Goal: Task Accomplishment & Management: Manage account settings

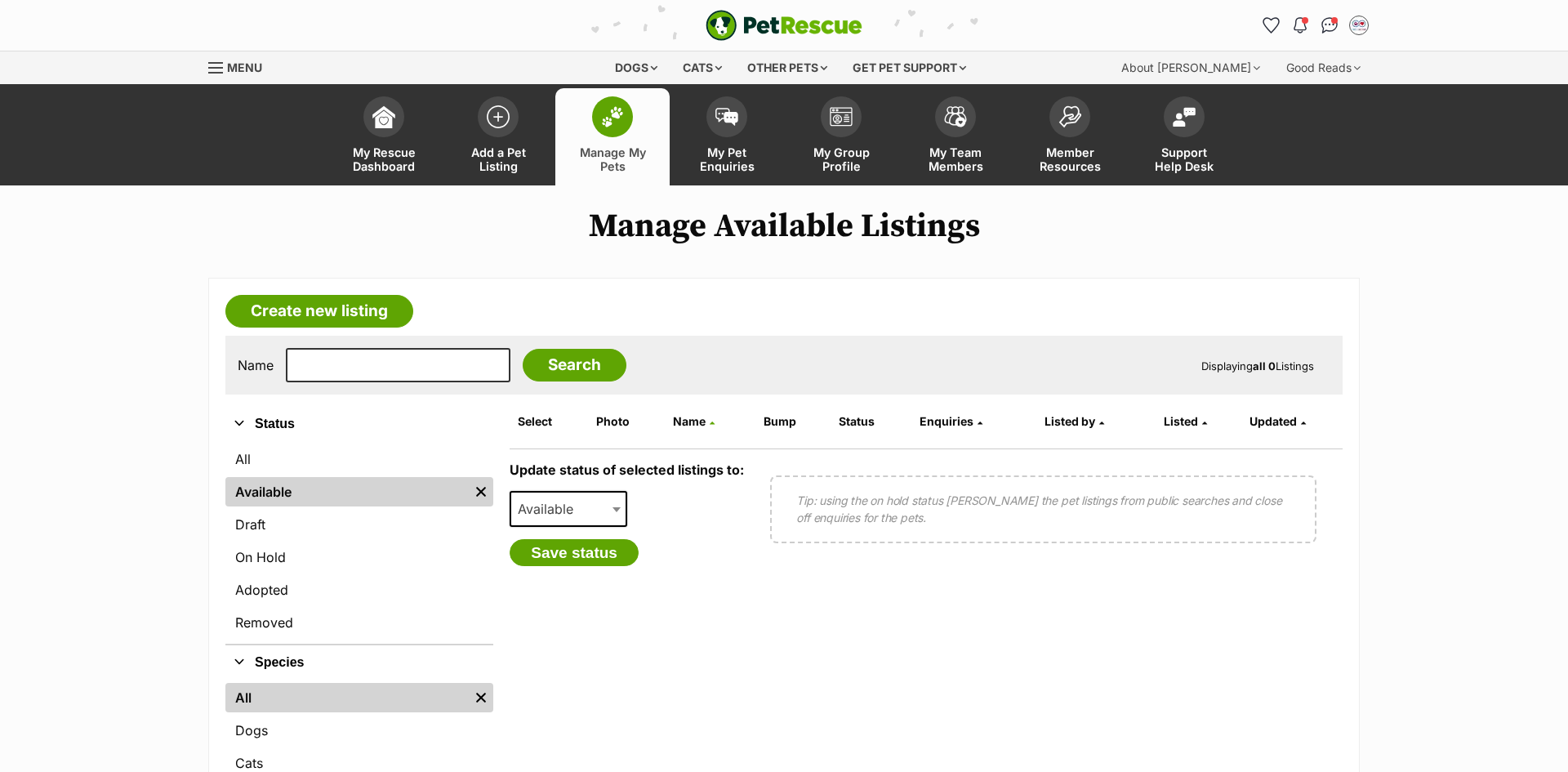
click at [610, 508] on span at bounding box center [618, 509] width 17 height 36
select select "rehomed"
click at [310, 561] on link "On Hold" at bounding box center [359, 557] width 268 height 29
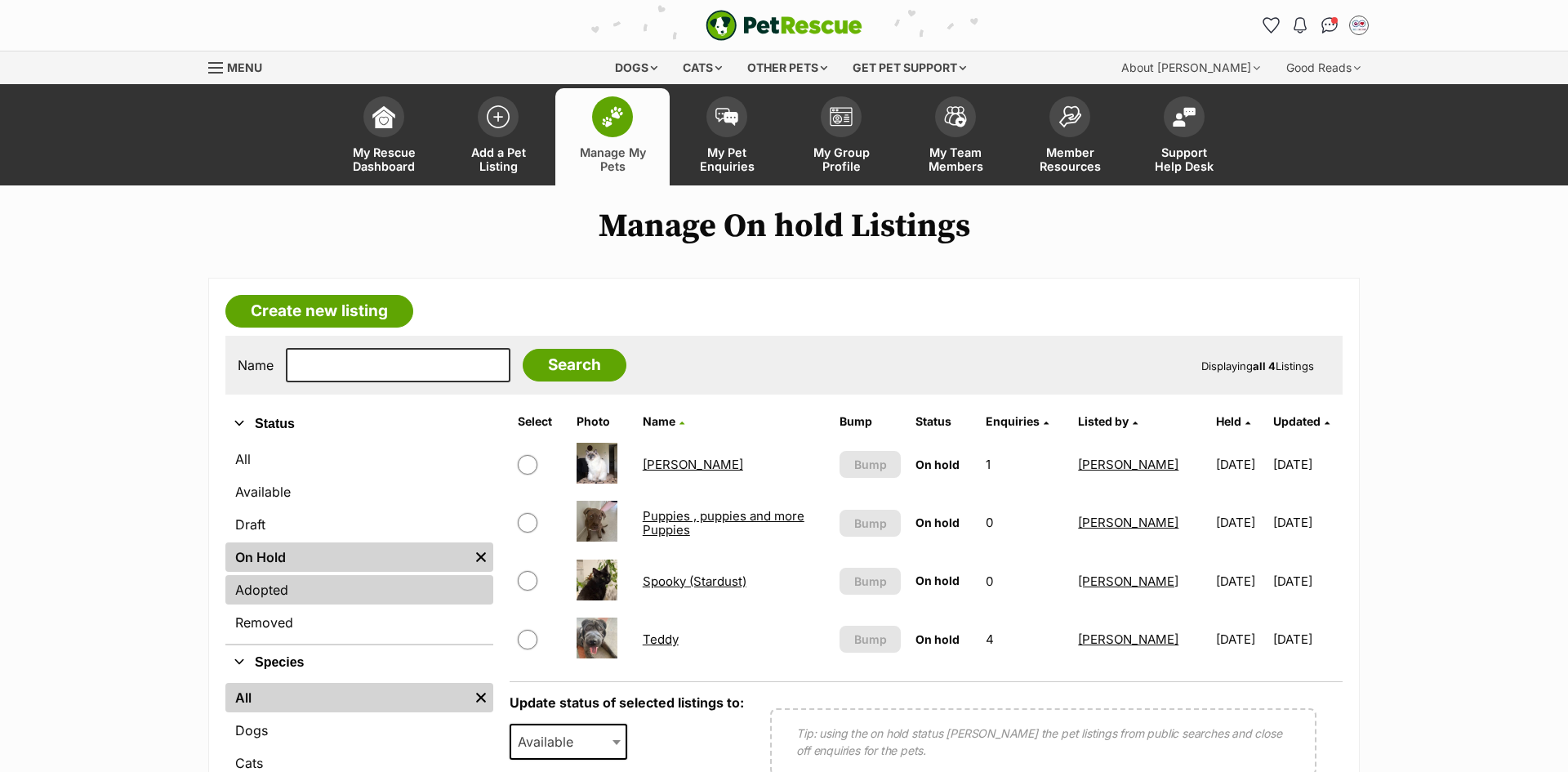
click at [357, 595] on link "Adopted" at bounding box center [359, 590] width 268 height 29
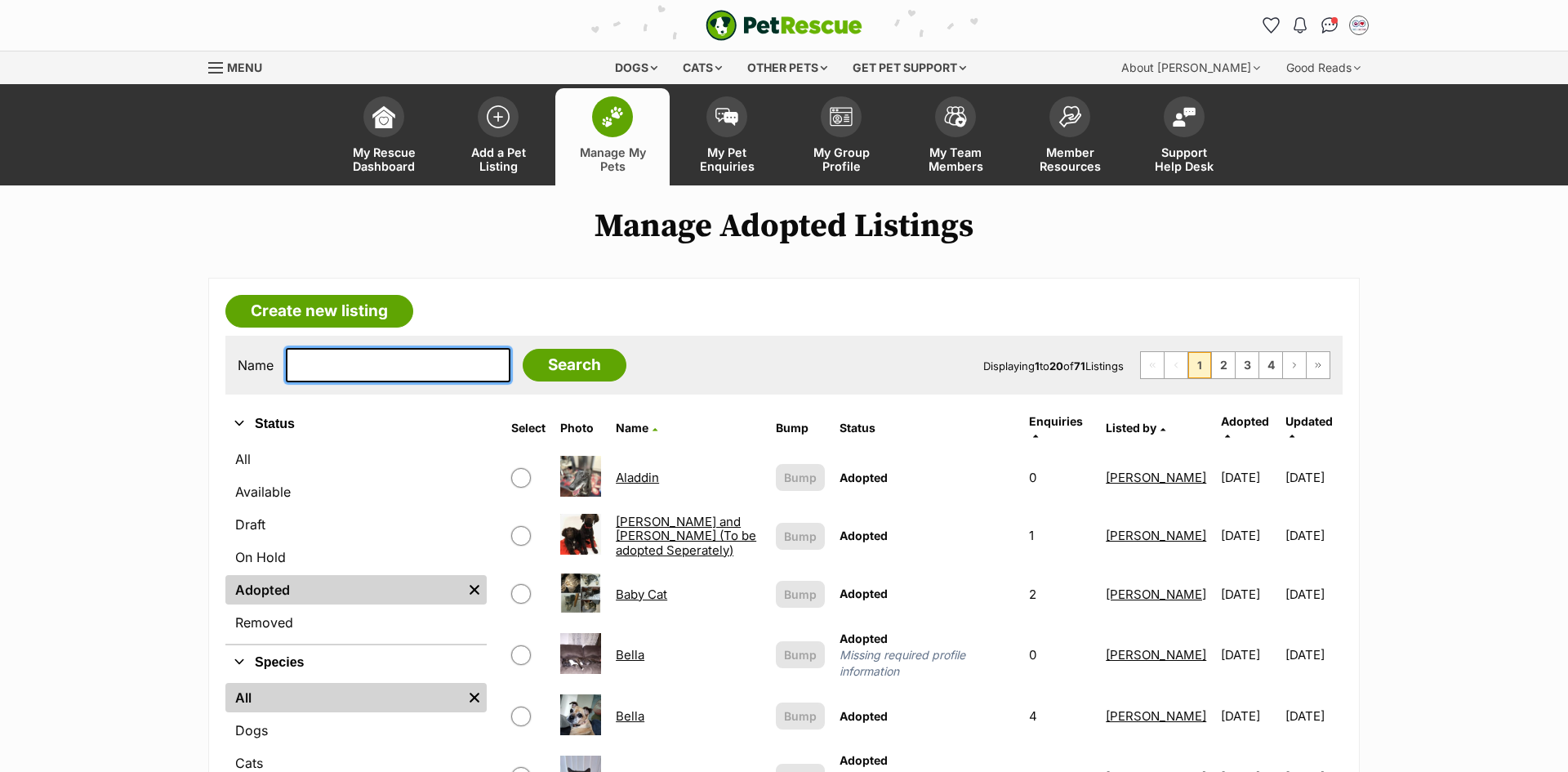
click at [410, 362] on input "text" at bounding box center [398, 365] width 224 height 34
type input "samm"
click at [572, 360] on input "Search" at bounding box center [574, 366] width 103 height 33
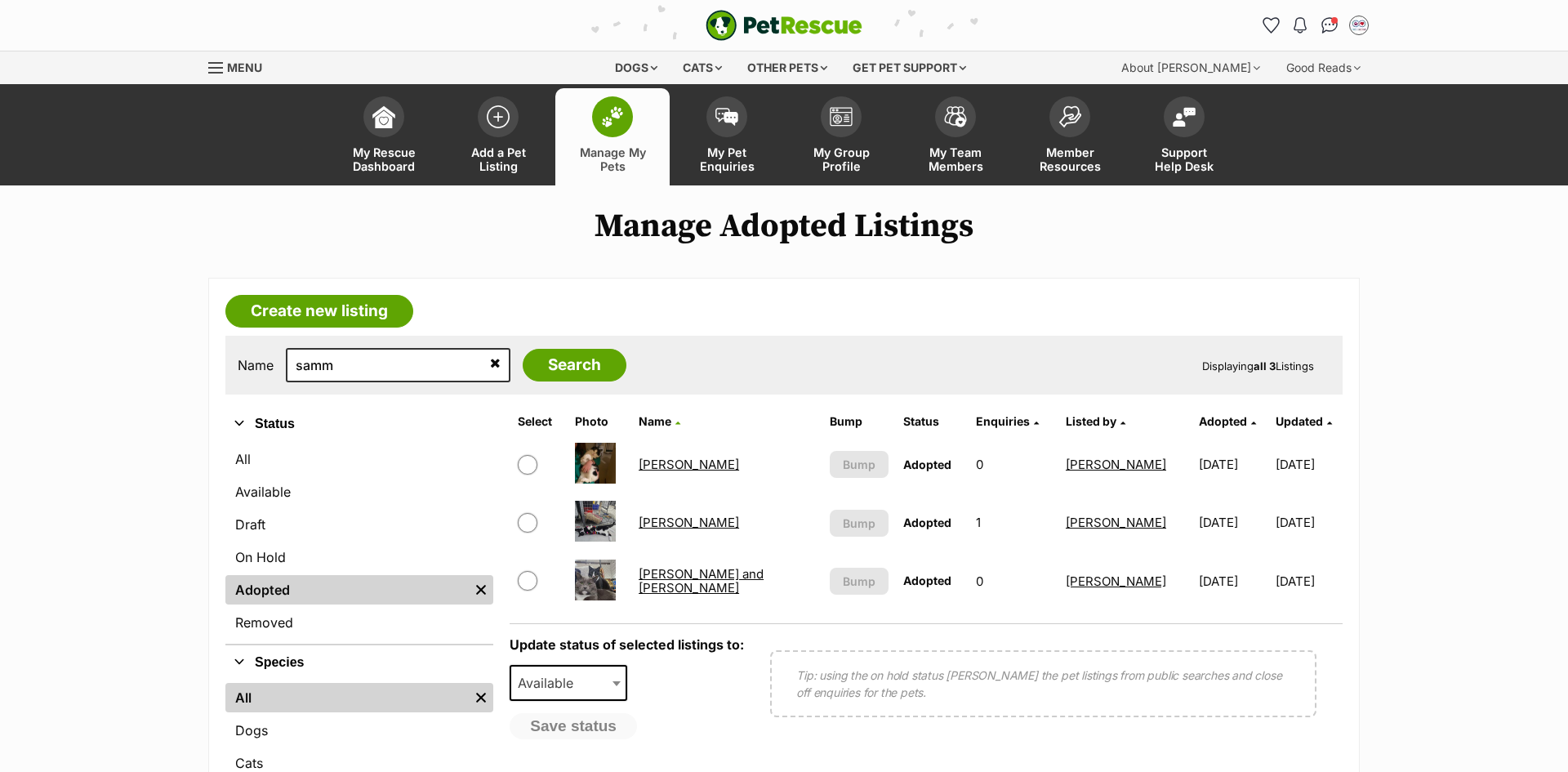
click at [658, 526] on link "Sammy" at bounding box center [688, 522] width 100 height 16
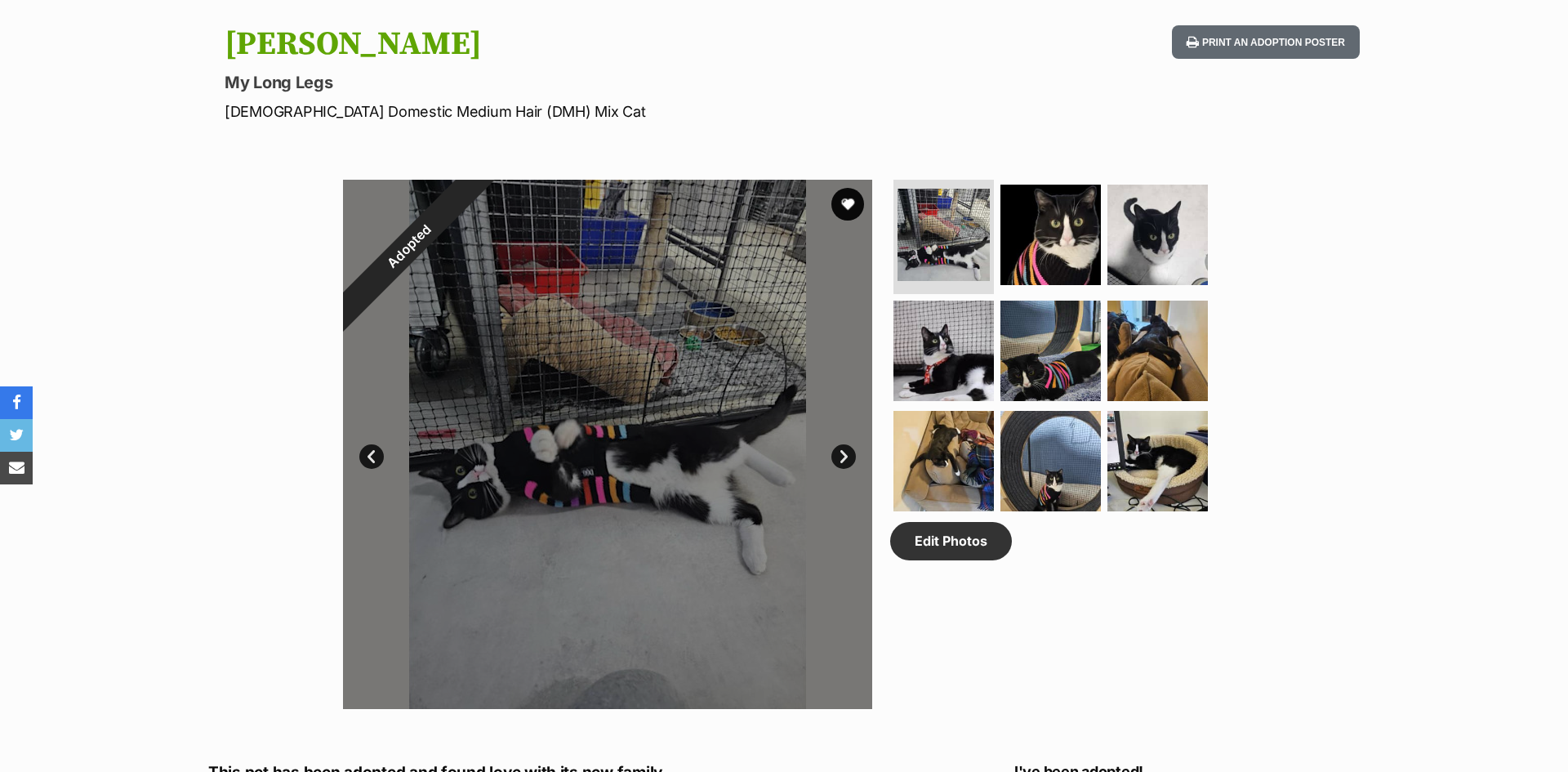
scroll to position [253, 0]
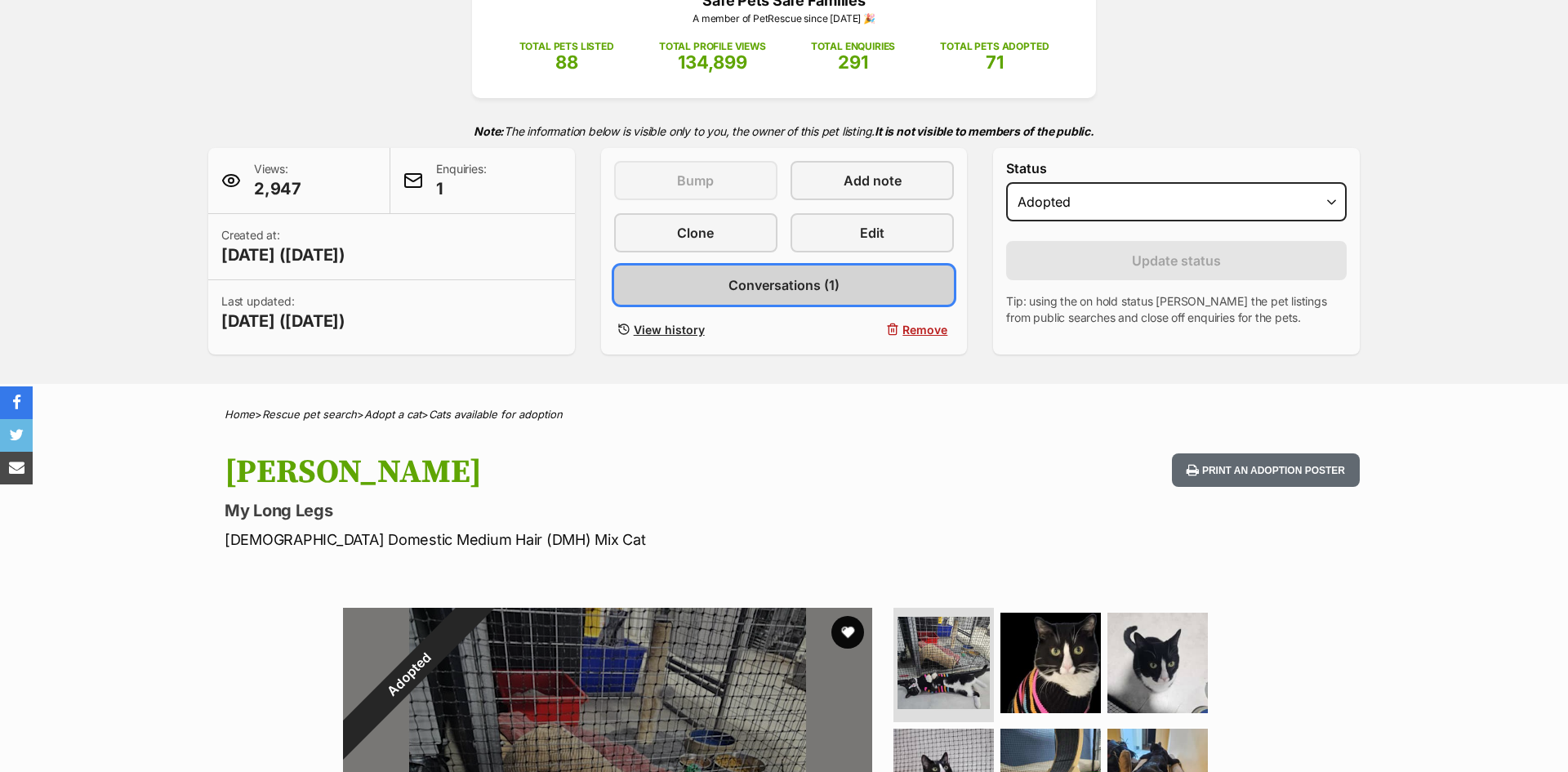
click at [809, 287] on span "Conversations (1)" at bounding box center [784, 285] width 111 height 19
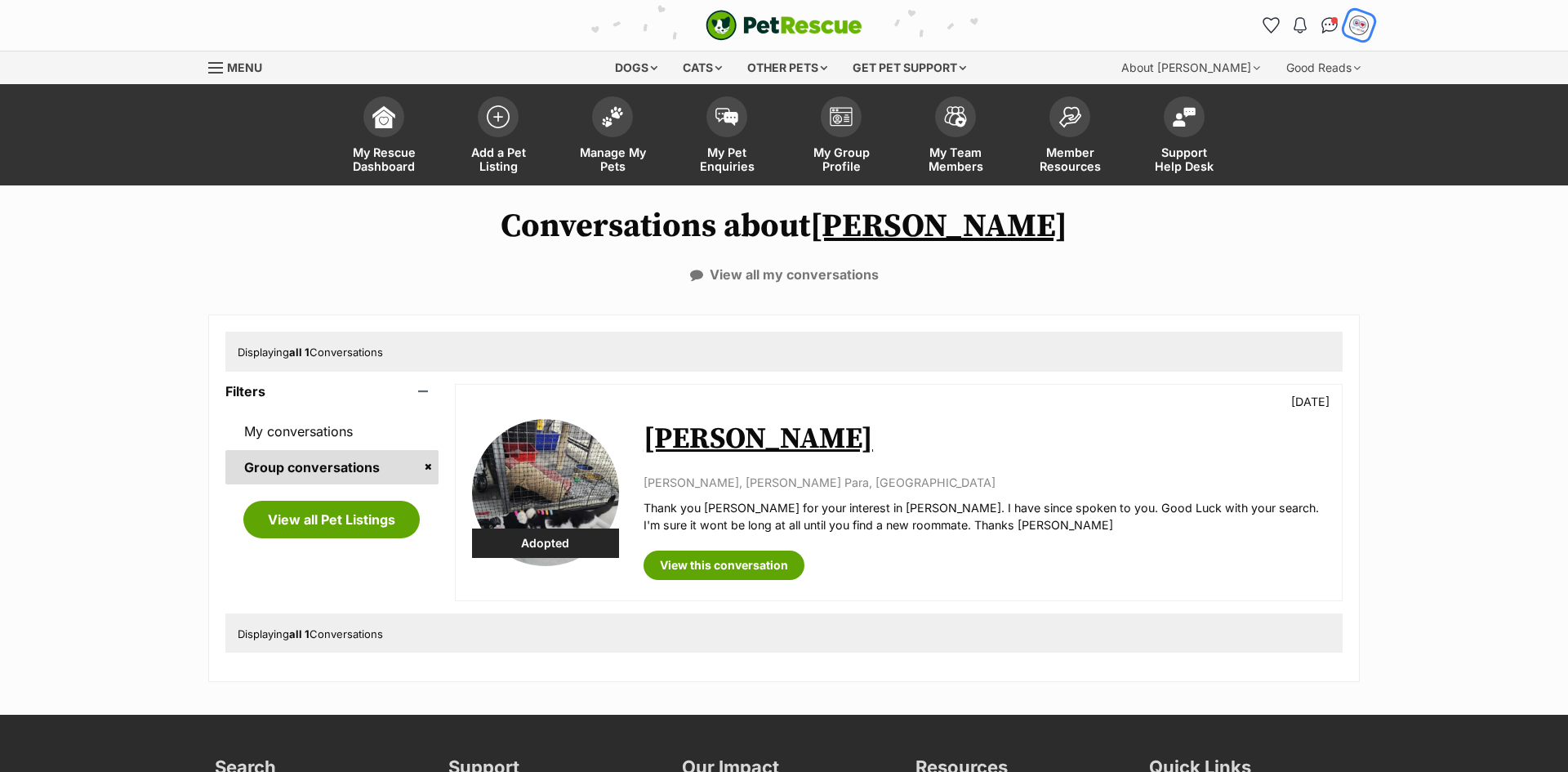
click at [1358, 30] on img "My account" at bounding box center [1358, 25] width 21 height 21
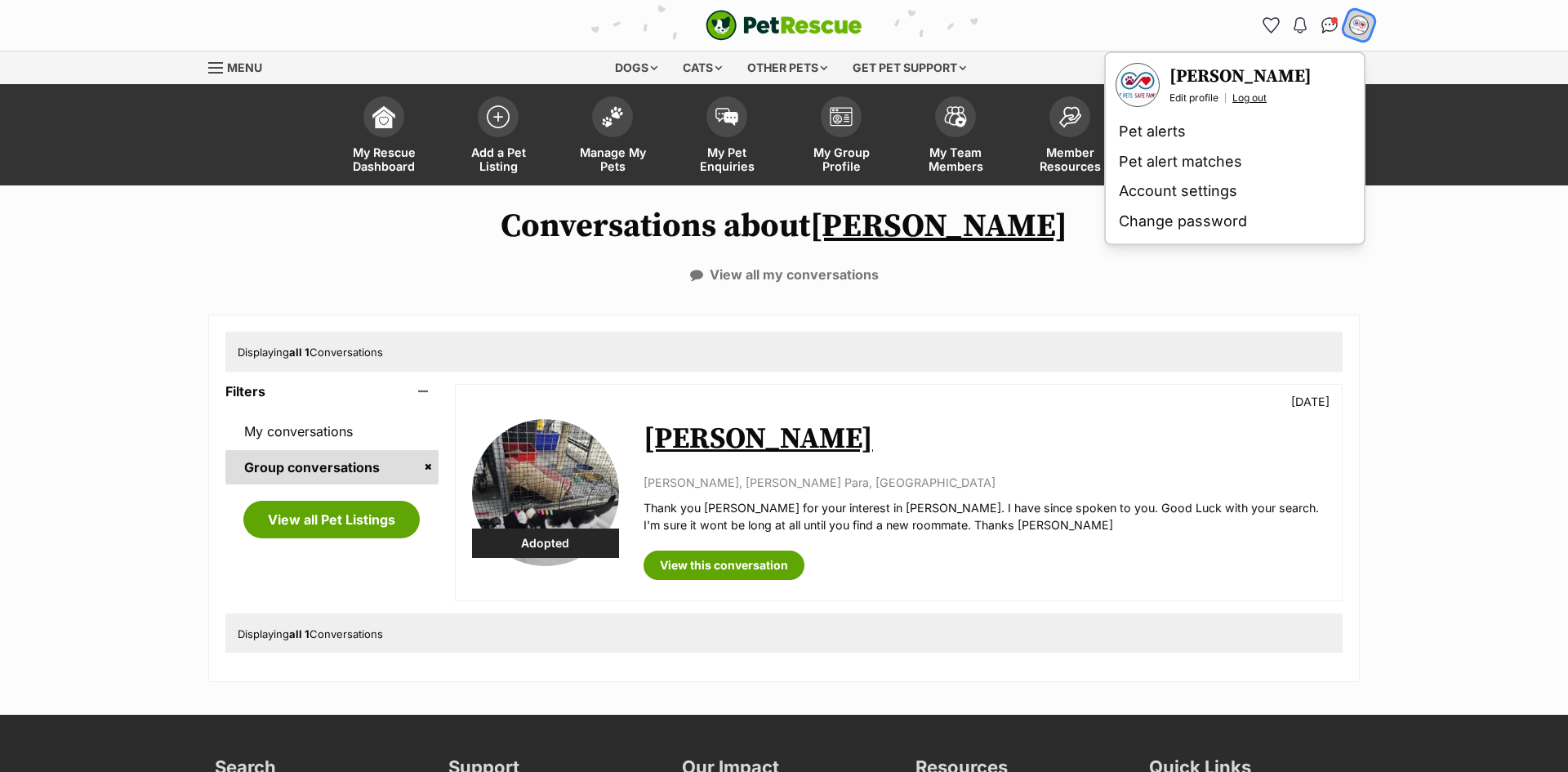
click at [1250, 95] on link "Log out" at bounding box center [1248, 97] width 34 height 13
